Goal: Navigation & Orientation: Find specific page/section

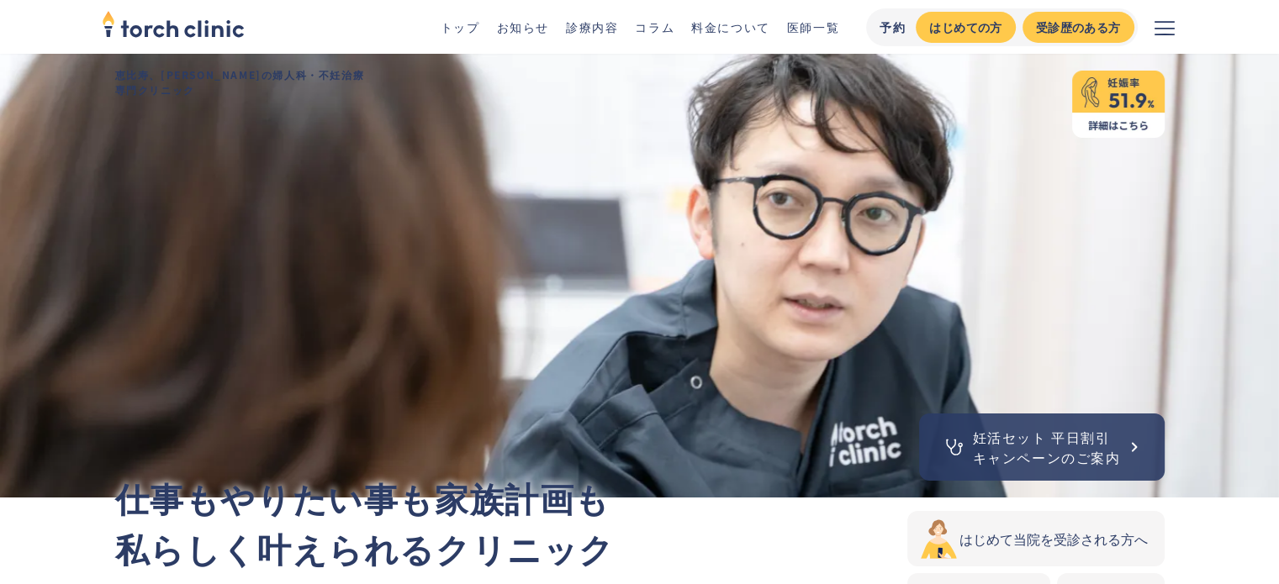
click at [606, 26] on link "診療内容" at bounding box center [592, 27] width 52 height 17
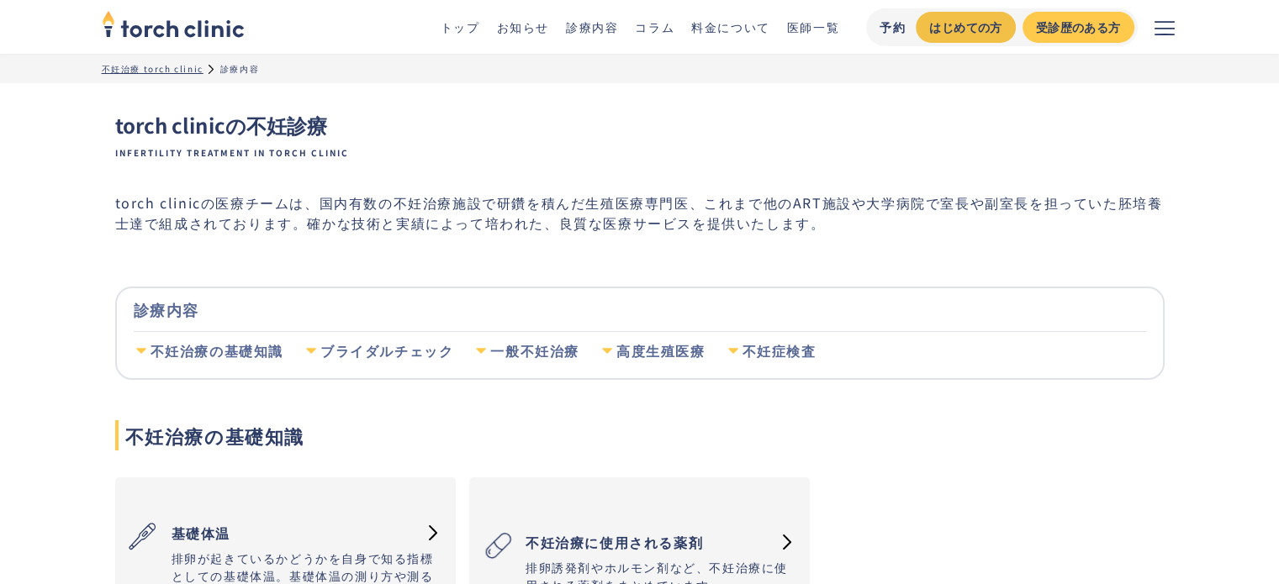
click at [943, 26] on div "はじめての方" at bounding box center [965, 28] width 72 height 18
click at [818, 22] on link "医師一覧" at bounding box center [813, 27] width 52 height 17
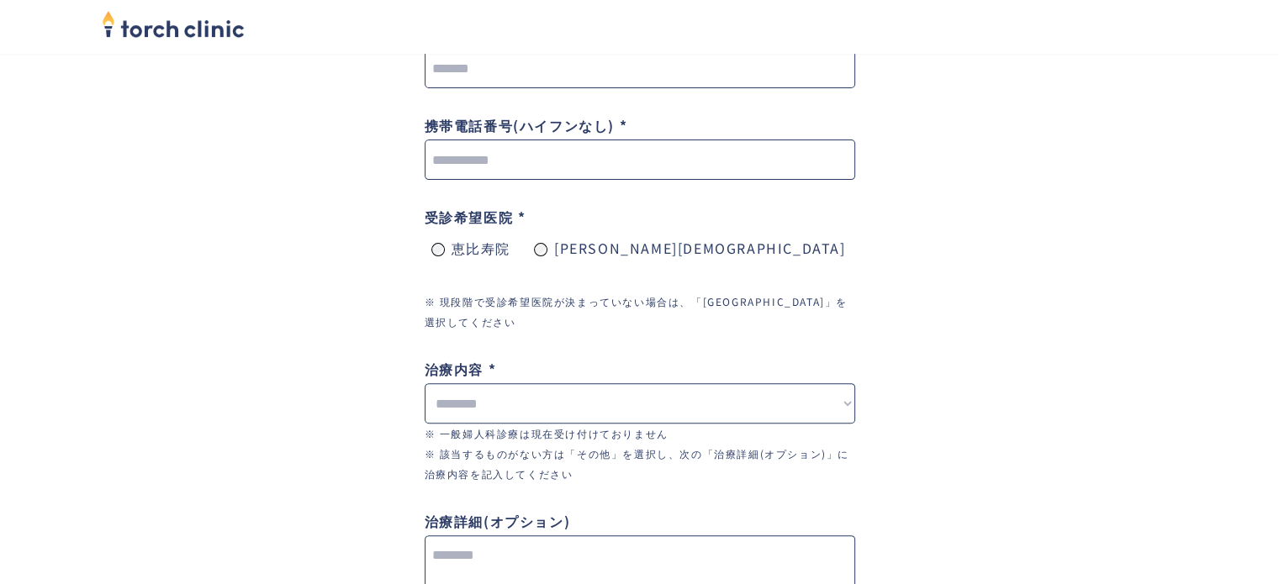
scroll to position [505, 0]
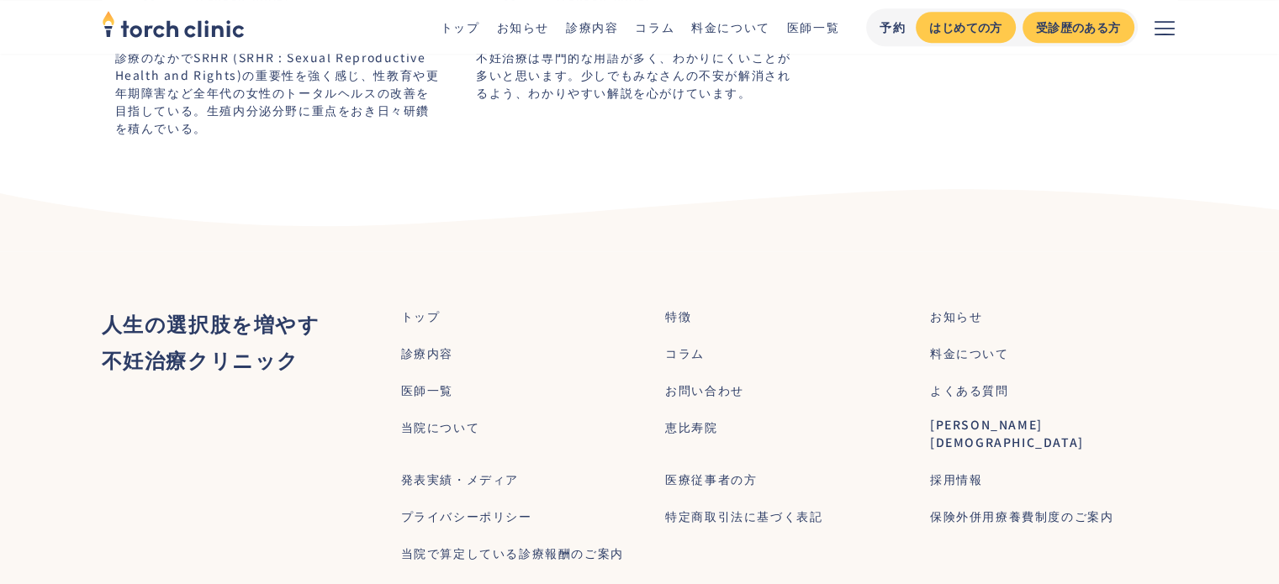
scroll to position [1177, 0]
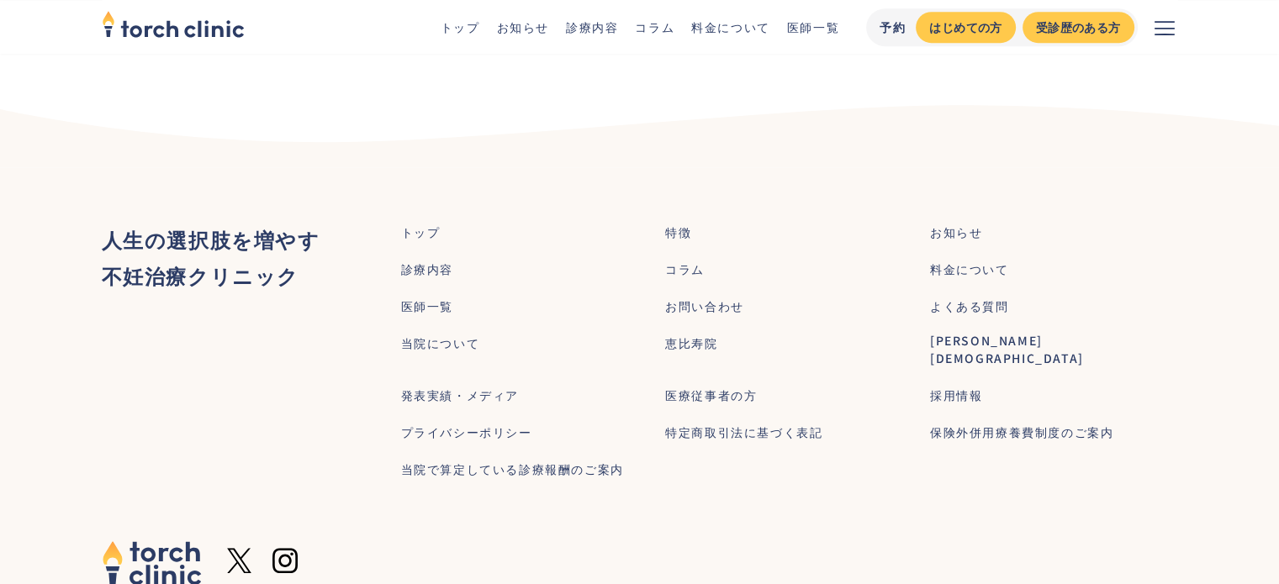
click at [432, 335] on div "当院について" at bounding box center [440, 344] width 79 height 18
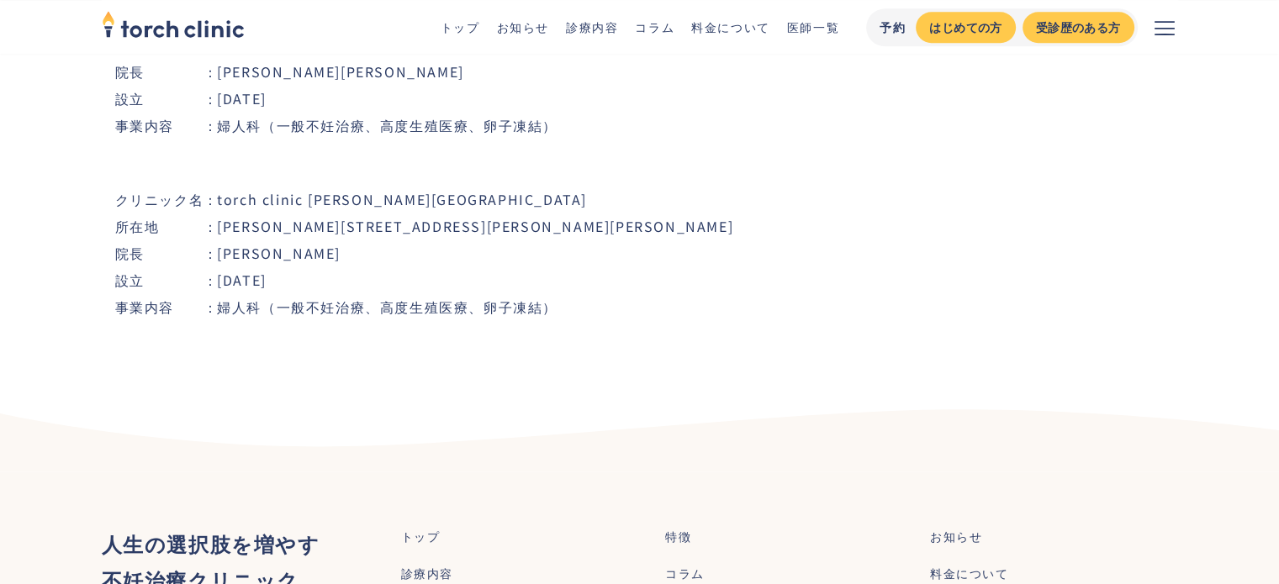
scroll to position [1934, 0]
